Goal: Task Accomplishment & Management: Manage account settings

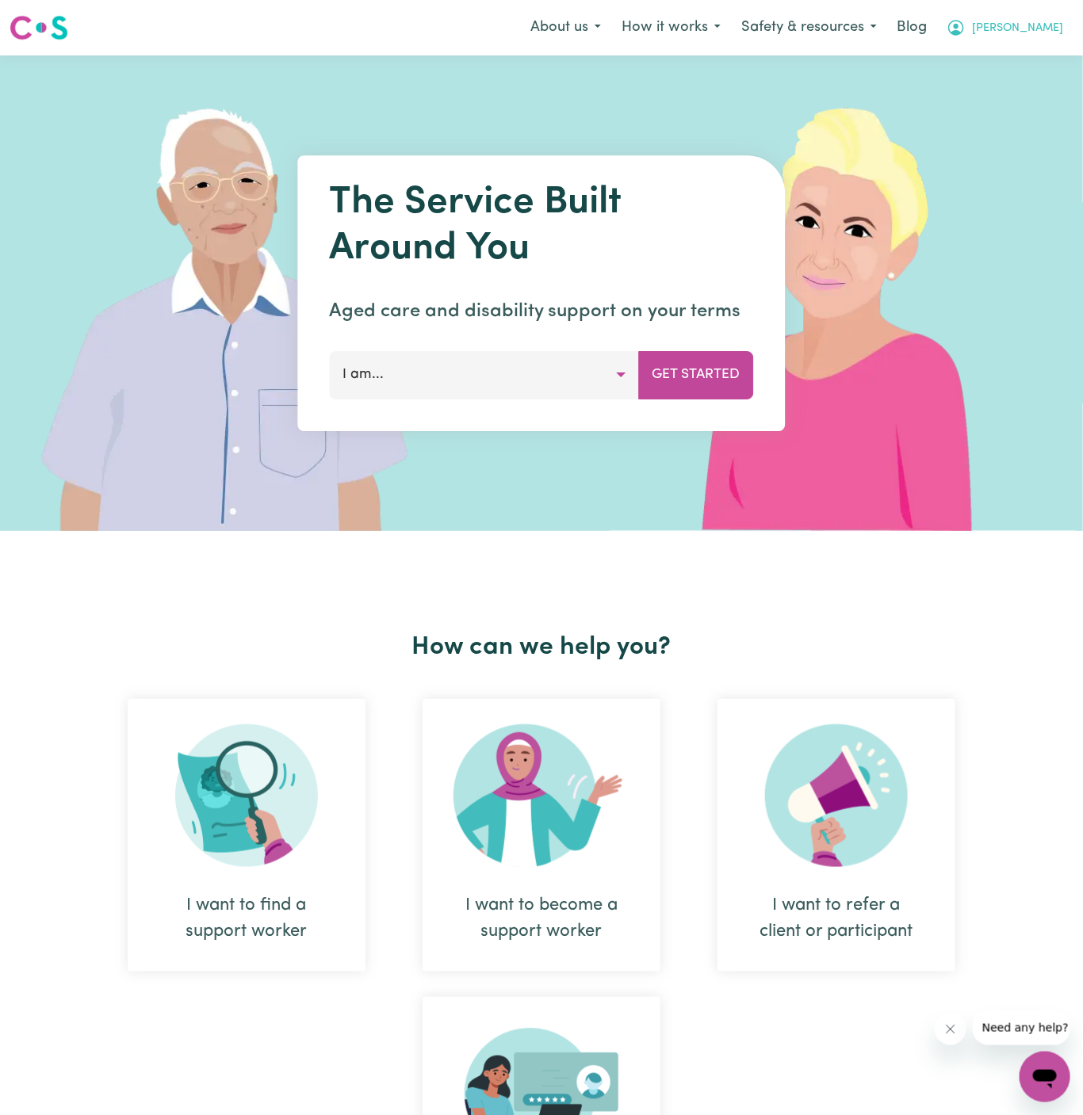
click at [1058, 43] on button "[PERSON_NAME]" at bounding box center [1004, 27] width 137 height 33
click at [988, 48] on link "Admin Dashboard" at bounding box center [1009, 62] width 125 height 30
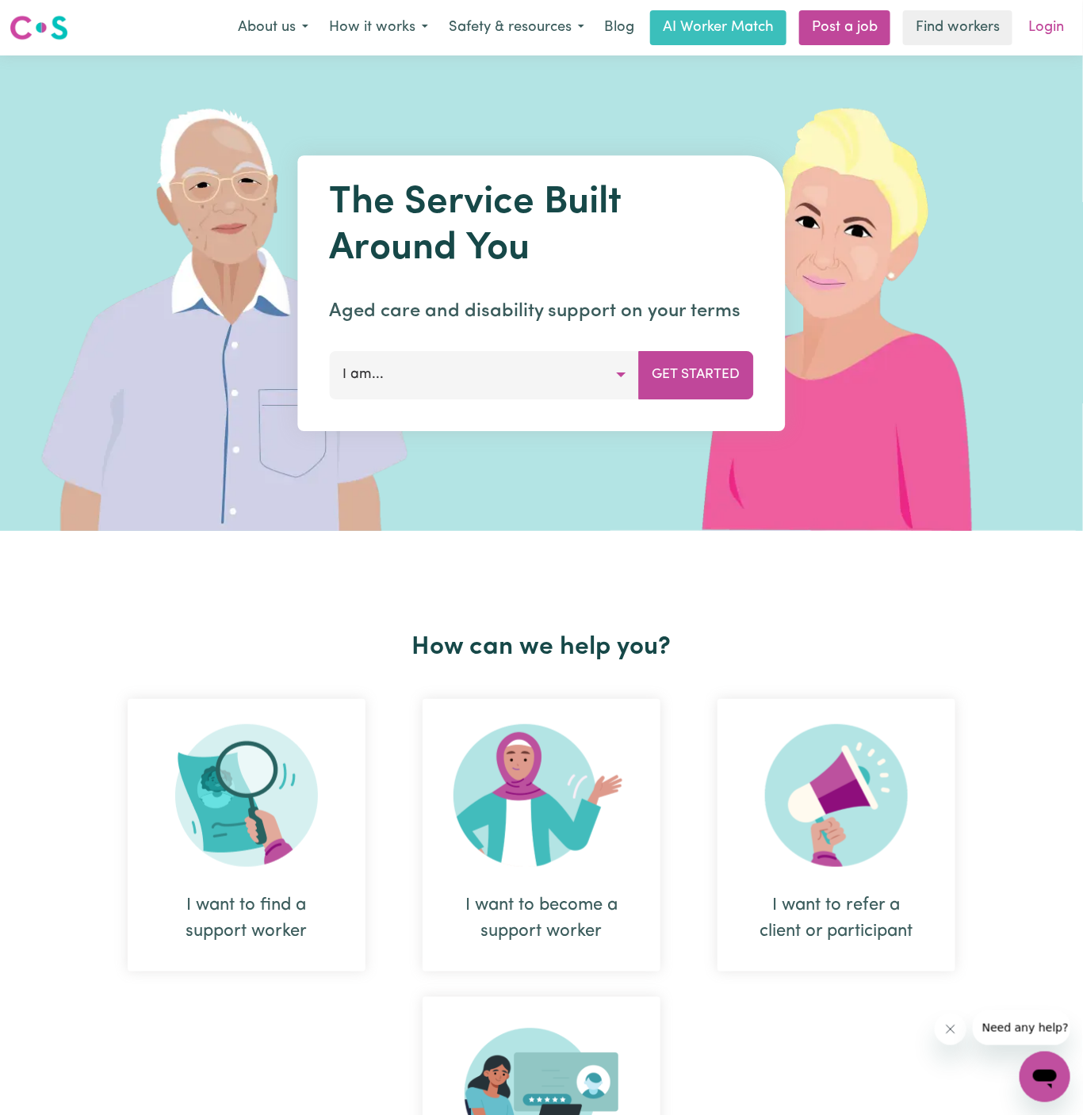
click at [1032, 23] on link "Login" at bounding box center [1046, 27] width 55 height 35
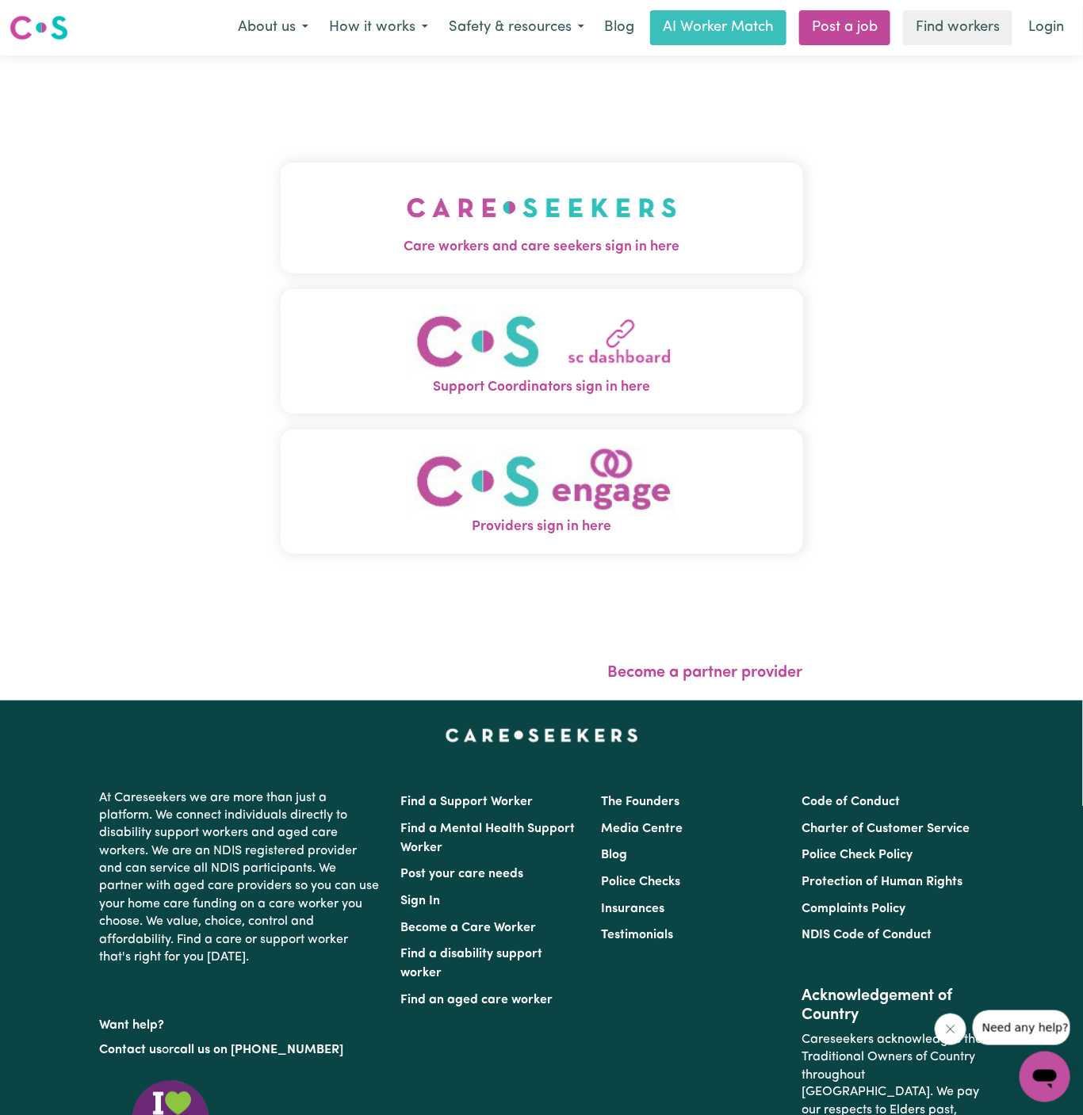
click at [663, 209] on button "Care workers and care seekers sign in here" at bounding box center [542, 218] width 522 height 111
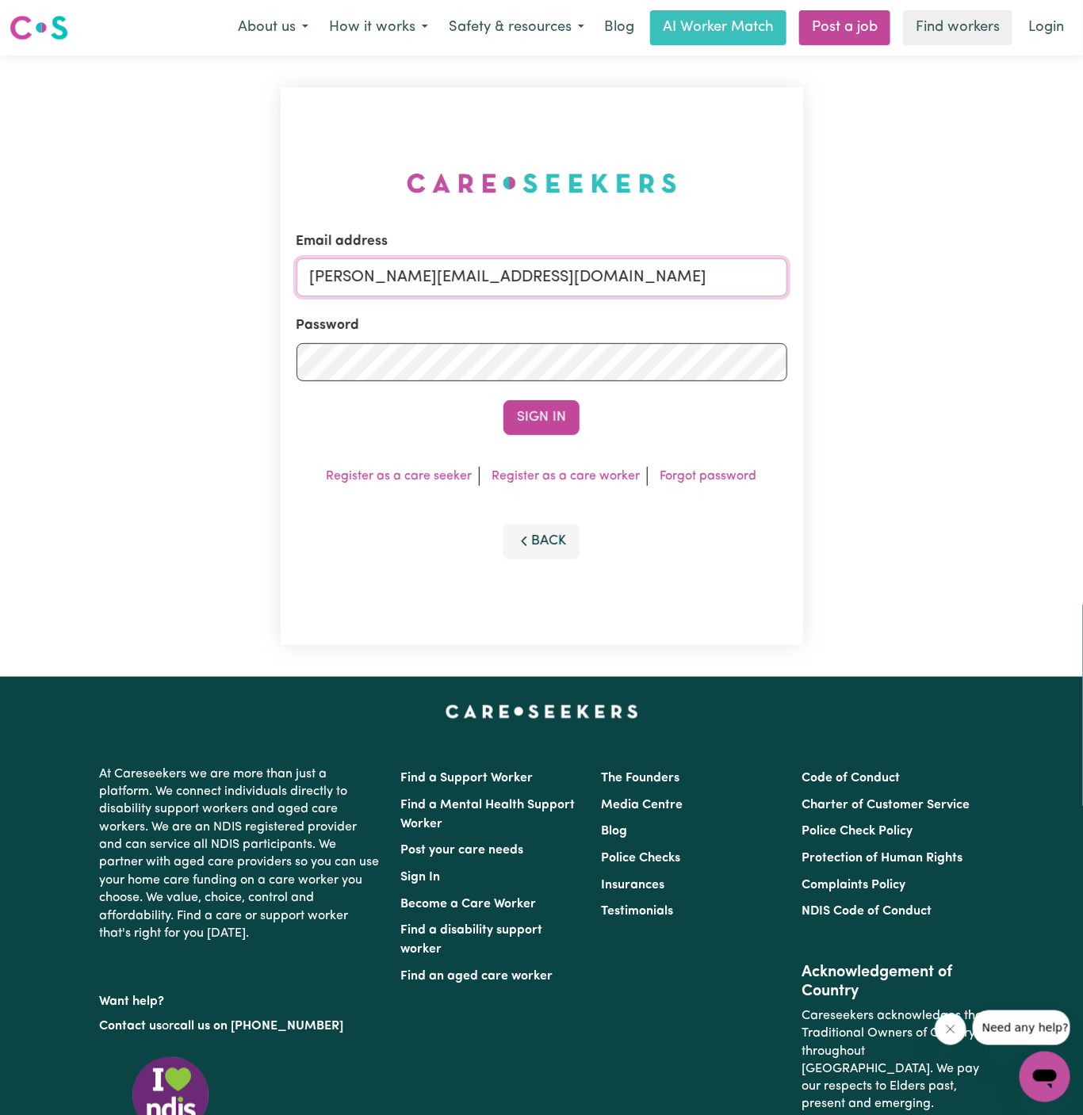
click at [598, 266] on input "dyan@careseekers.com.au" at bounding box center [542, 277] width 491 height 38
drag, startPoint x: 392, startPoint y: 274, endPoint x: 876, endPoint y: 308, distance: 485.5
click at [876, 308] on div "Email address superuser~NicolinaAbignanoKNC@careseekers.com.au Password Sign In…" at bounding box center [541, 366] width 1083 height 622
type input "superuser~JudithRobsonHCK@careseekers.com.au"
click at [555, 420] on button "Sign In" at bounding box center [541, 417] width 76 height 35
